Goal: Information Seeking & Learning: Learn about a topic

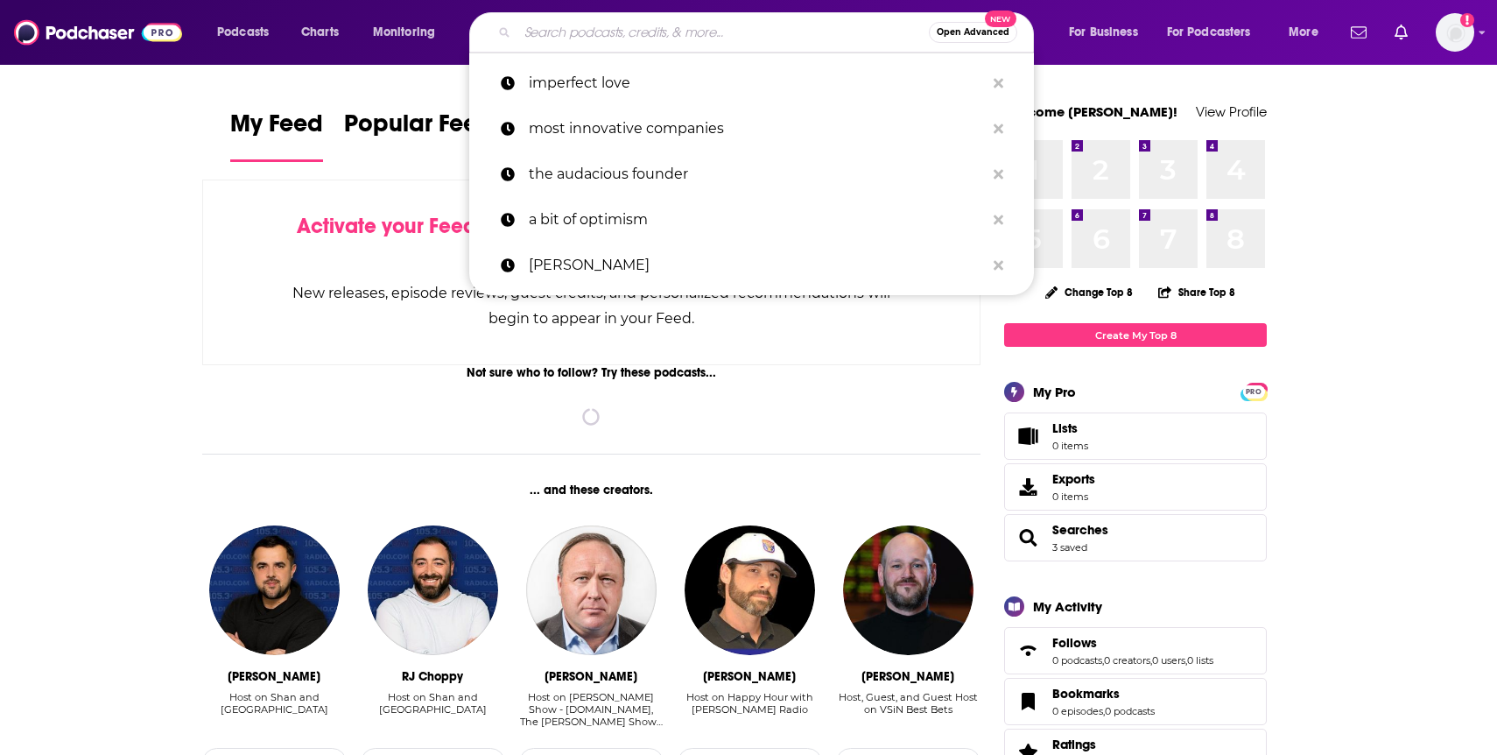
click at [756, 35] on input "Search podcasts, credits, & more..." at bounding box center [724, 32] width 412 height 28
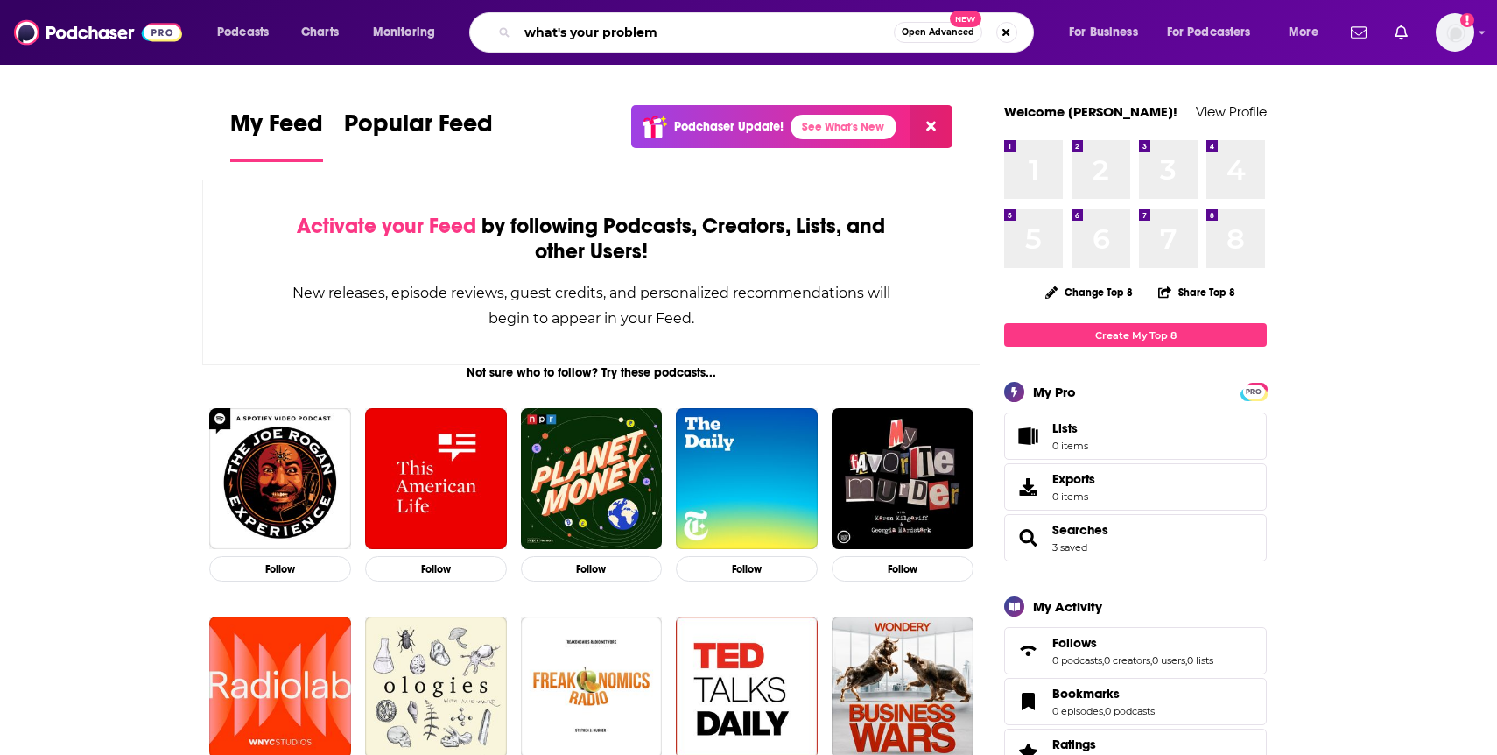
type input "what's your problem"
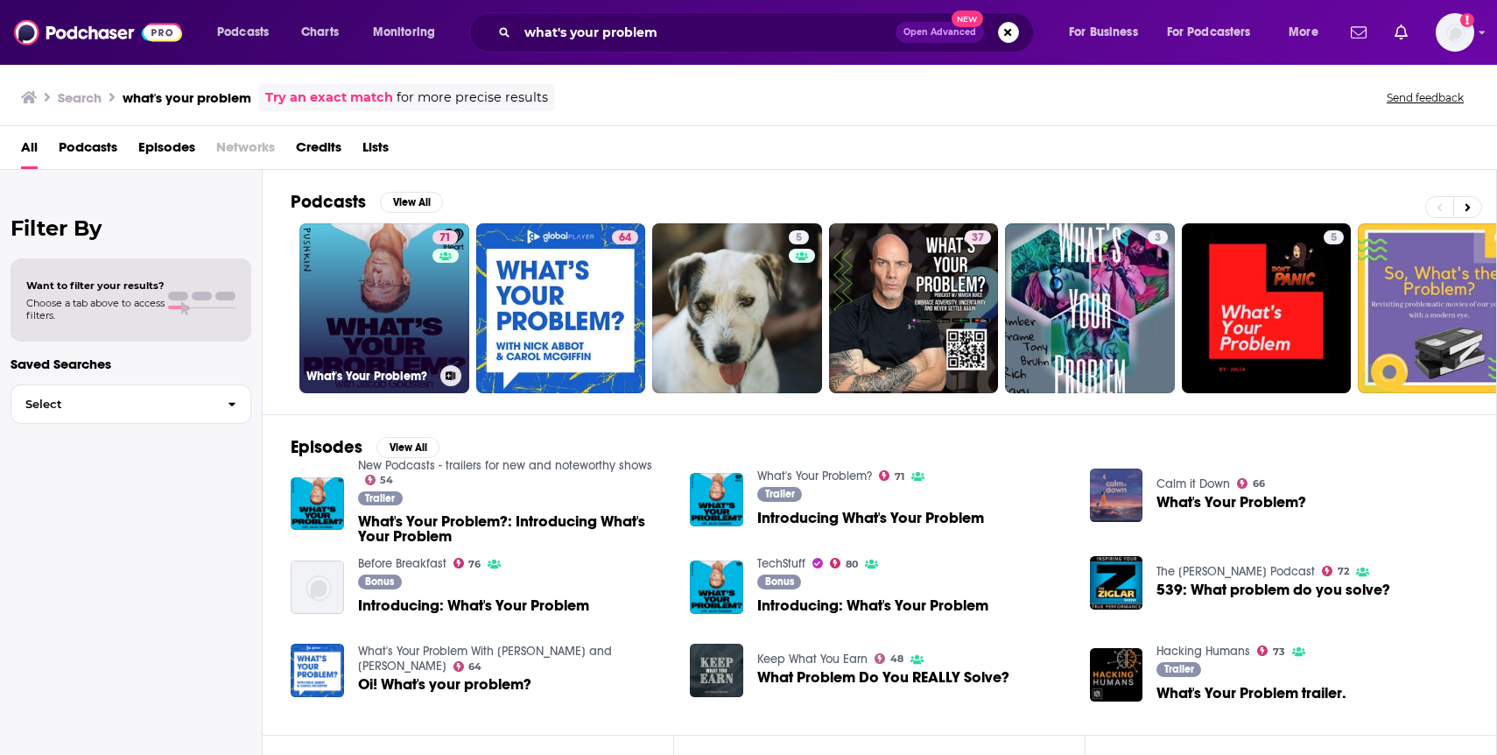
click at [419, 266] on link "71 What's Your Problem?" at bounding box center [384, 308] width 170 height 170
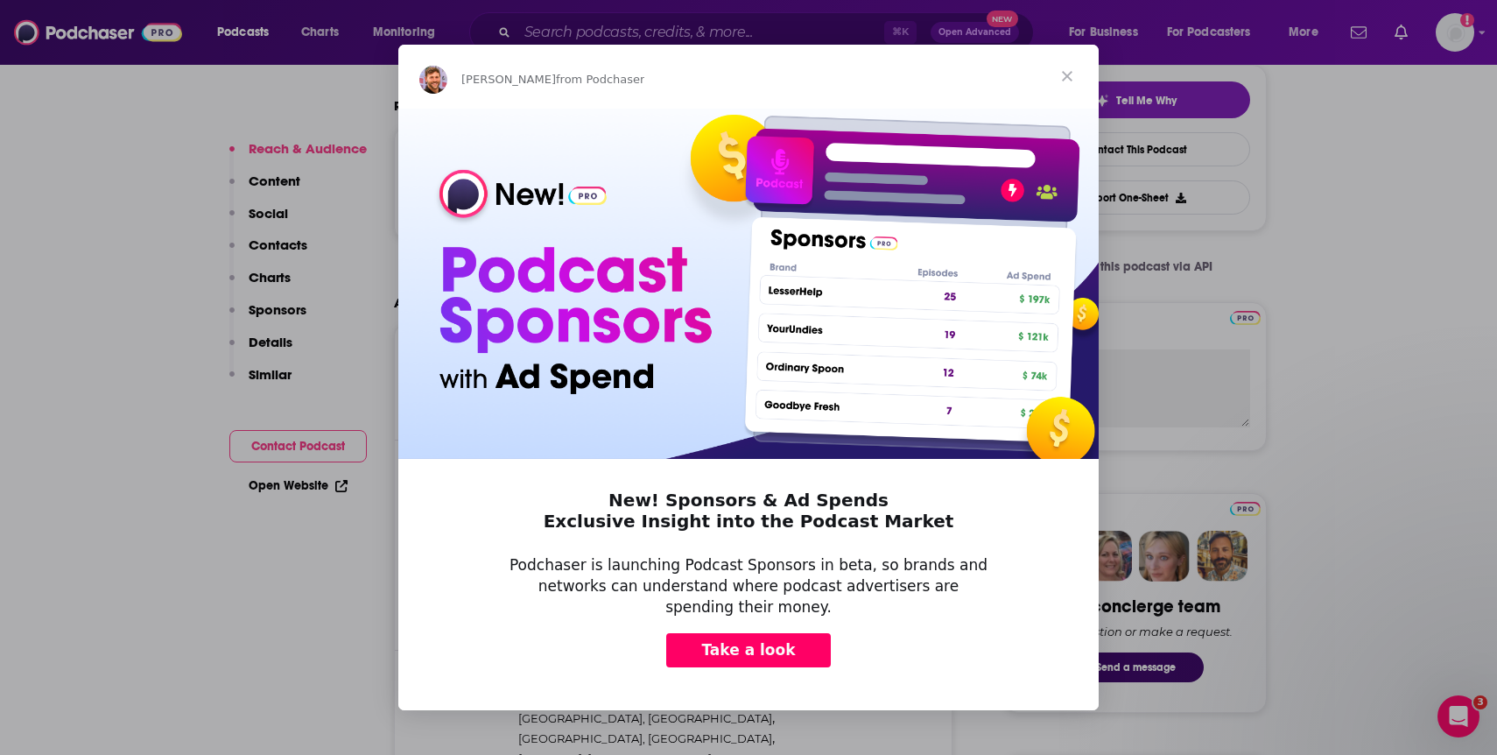
click at [1073, 77] on span "Close" at bounding box center [1067, 76] width 63 height 63
